Goal: Transaction & Acquisition: Purchase product/service

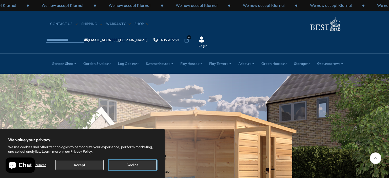
click at [138, 165] on button "Decline" at bounding box center [133, 165] width 48 height 10
click at [130, 165] on button "Decline" at bounding box center [133, 165] width 48 height 10
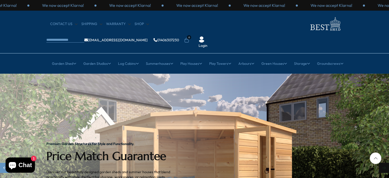
click at [383, 163] on div "Next slide" at bounding box center [384, 168] width 10 height 10
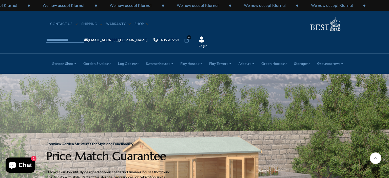
click at [374, 158] on div at bounding box center [376, 159] width 12 height 12
click at [358, 145] on img "2 / 2" at bounding box center [194, 168] width 389 height 189
click at [334, 115] on img "2 / 2" at bounding box center [194, 168] width 389 height 189
click at [384, 163] on div "Next slide" at bounding box center [384, 168] width 10 height 10
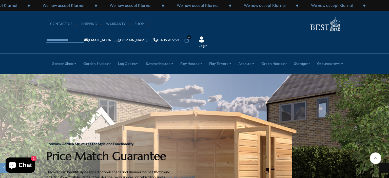
click at [387, 163] on div "Next slide" at bounding box center [384, 168] width 10 height 10
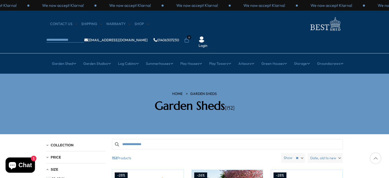
click at [375, 156] on div at bounding box center [376, 159] width 12 height 12
click at [376, 157] on div at bounding box center [376, 159] width 12 height 12
drag, startPoint x: 352, startPoint y: 159, endPoint x: 352, endPoint y: 152, distance: 6.8
